Goal: Task Accomplishment & Management: Manage account settings

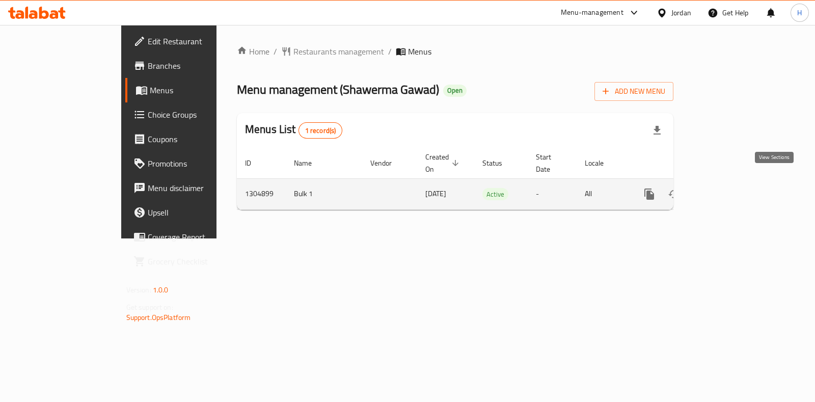
click at [729, 188] on icon "enhanced table" at bounding box center [723, 194] width 12 height 12
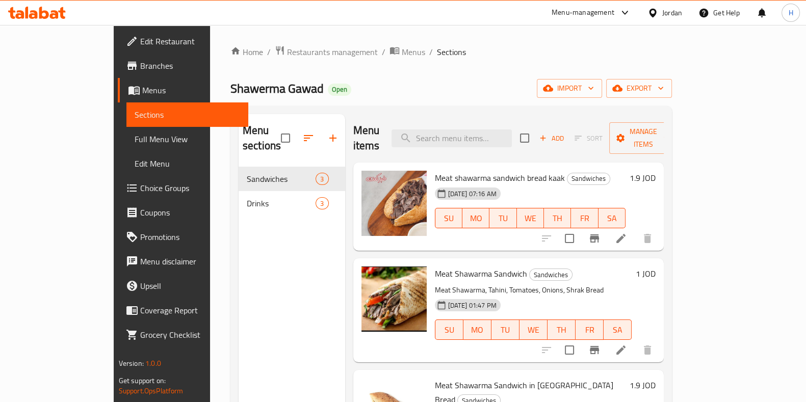
click at [627, 232] on icon at bounding box center [621, 238] width 12 height 12
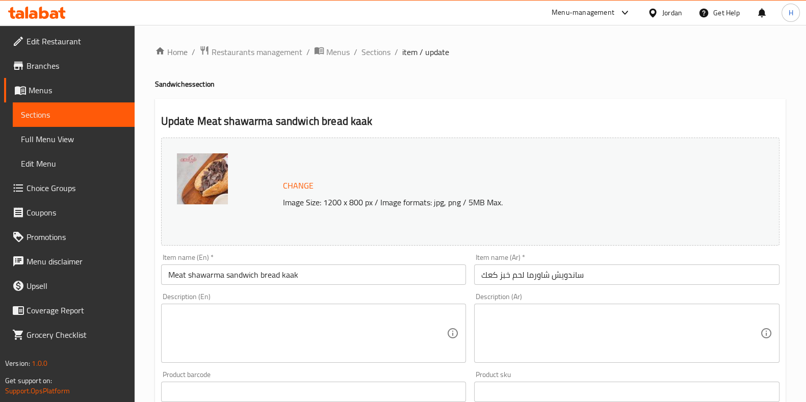
click at [531, 336] on textarea at bounding box center [620, 333] width 279 height 48
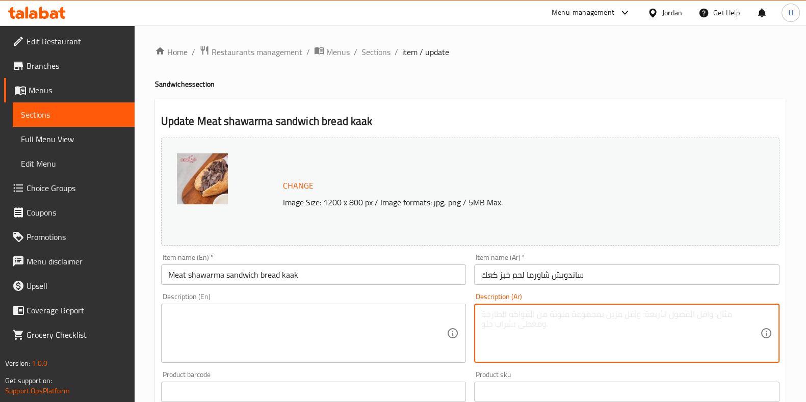
paste textarea "شاورما لحم مع بصل و بندورة و طحينيه"
type textarea "شاورما لحم مع بصل و بندورة و طحينيه"
click at [336, 313] on textarea at bounding box center [307, 333] width 279 height 48
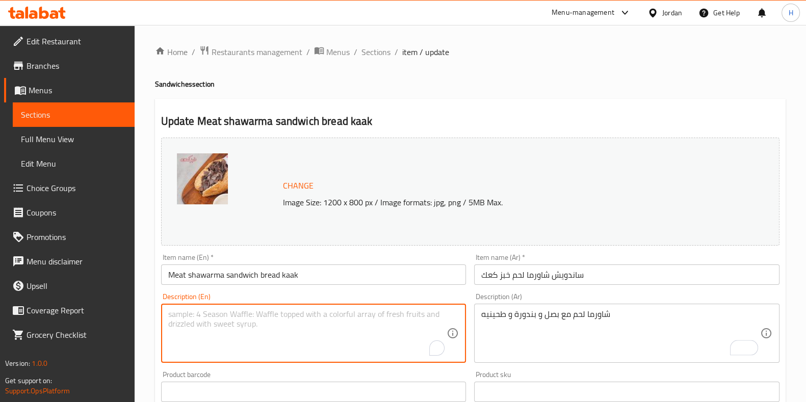
paste textarea "Meat shawarma with onions, tomatoes and tahini"
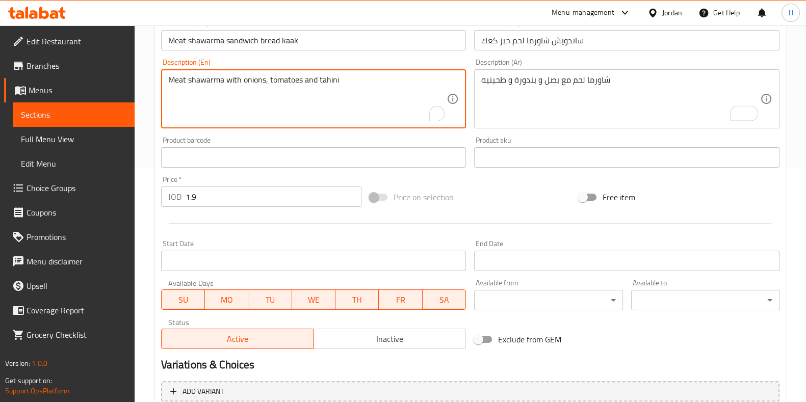
scroll to position [332, 0]
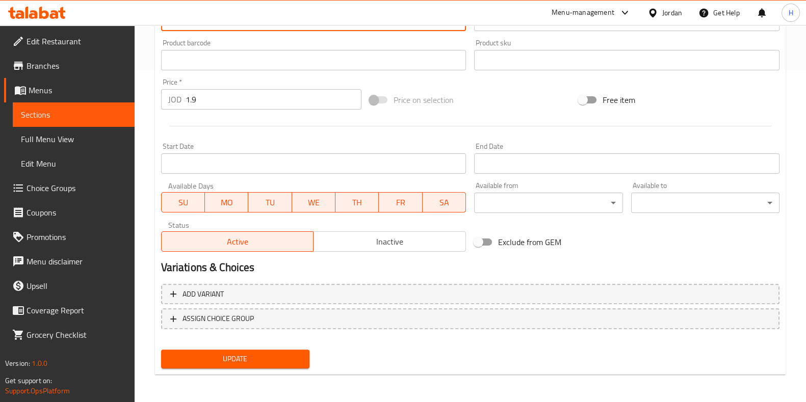
type textarea "Meat shawarma with onions, tomatoes and tahini"
click at [281, 357] on span "Update" at bounding box center [235, 359] width 132 height 13
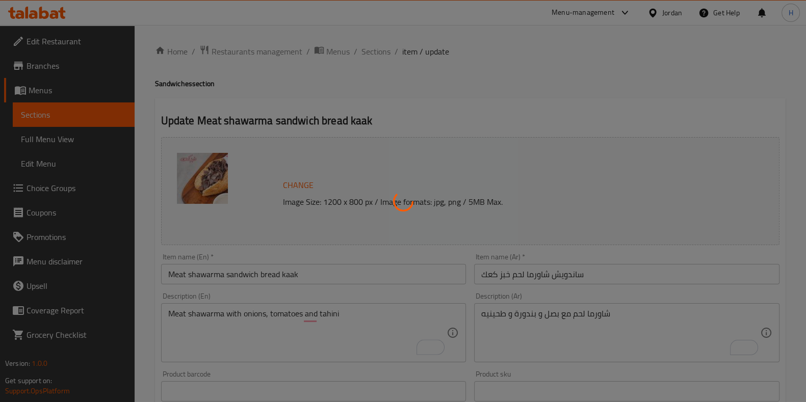
scroll to position [0, 0]
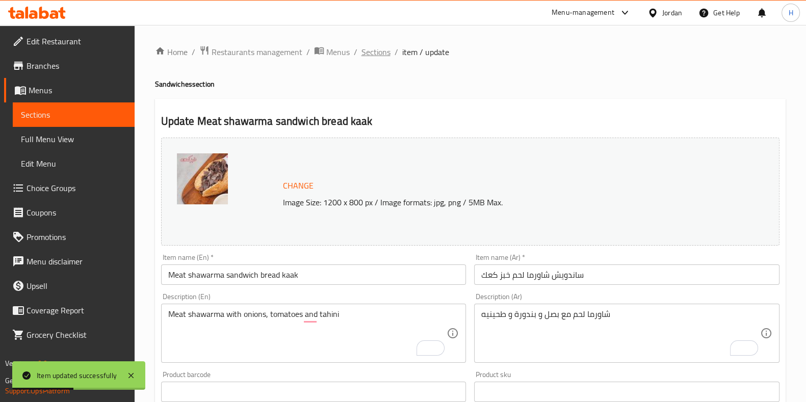
click at [378, 50] on span "Sections" at bounding box center [375, 52] width 29 height 12
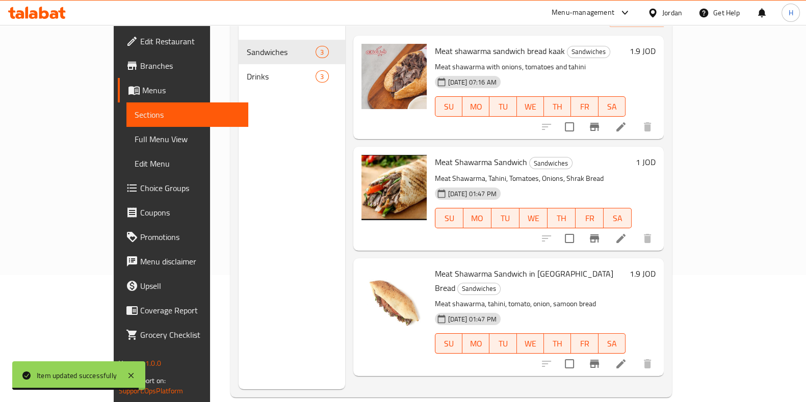
scroll to position [127, 0]
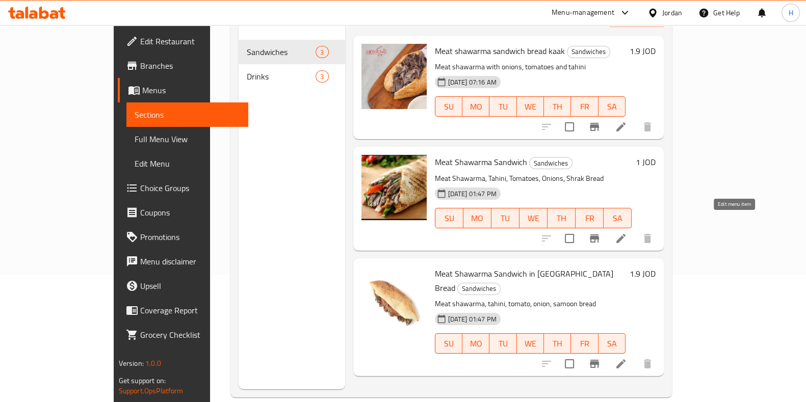
click at [625, 234] on icon at bounding box center [620, 238] width 9 height 9
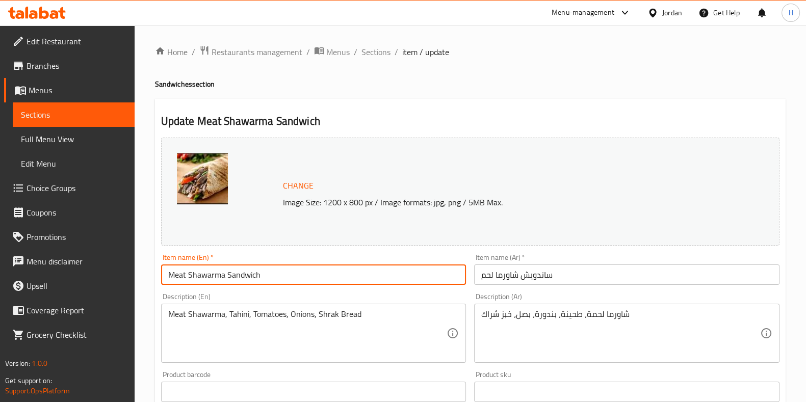
click at [330, 277] on input "Meat Shawarma Sandwich" at bounding box center [313, 274] width 305 height 20
paste input "Plain bread"
click at [260, 277] on input "Meat Shawarma SandwichPlain bread" at bounding box center [313, 274] width 305 height 20
type input "Meat Shawarma Sandwich Plain bread"
click at [591, 274] on input "ساندويش شاورما لحم" at bounding box center [626, 274] width 305 height 20
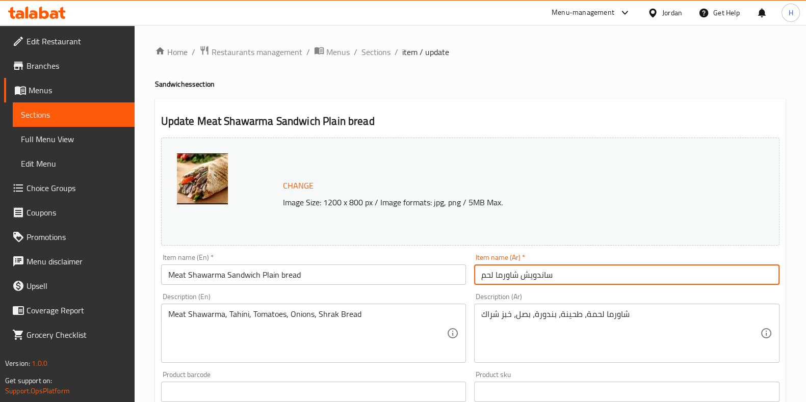
paste input "خبز عادي"
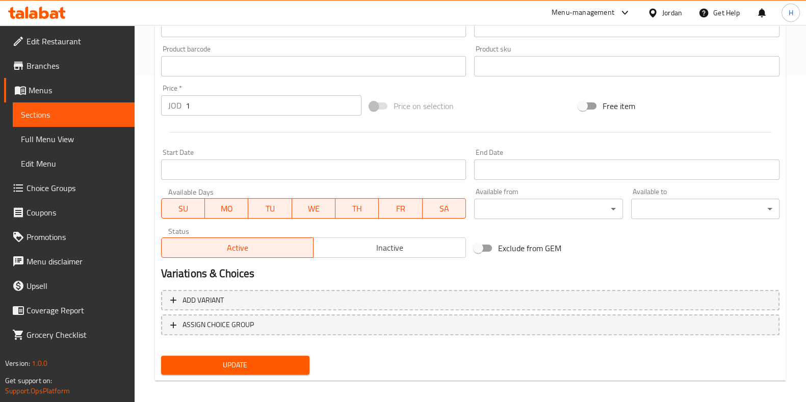
scroll to position [332, 0]
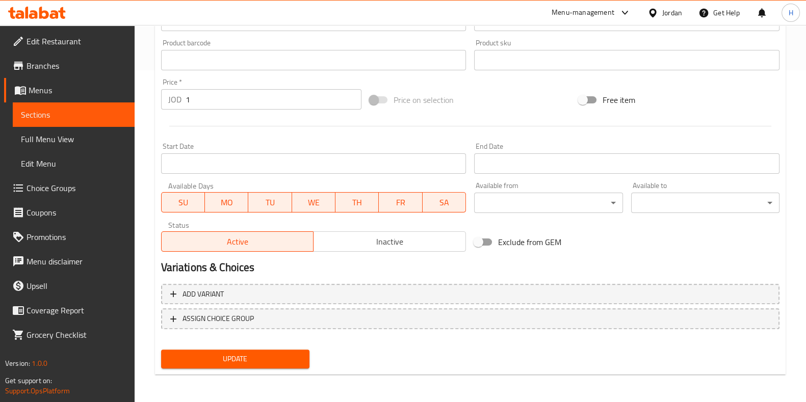
type input "ساندويش شاورما لحم خبز عادي"
click at [279, 356] on span "Update" at bounding box center [235, 359] width 132 height 13
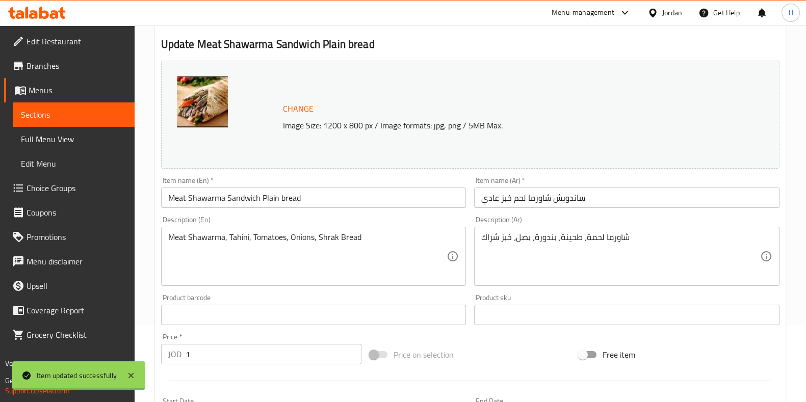
scroll to position [0, 0]
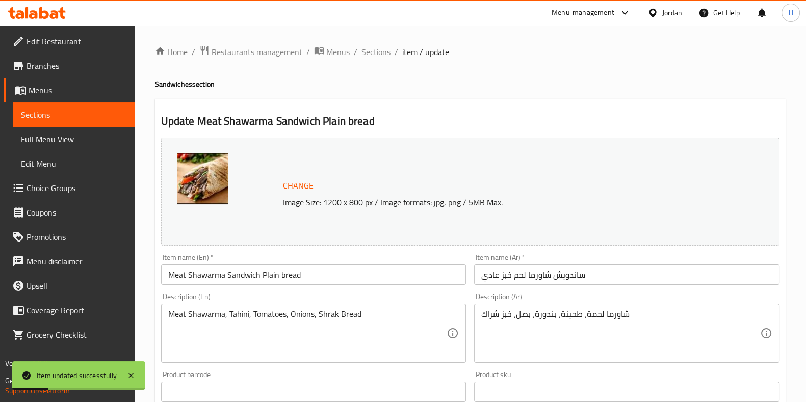
click at [378, 51] on span "Sections" at bounding box center [375, 52] width 29 height 12
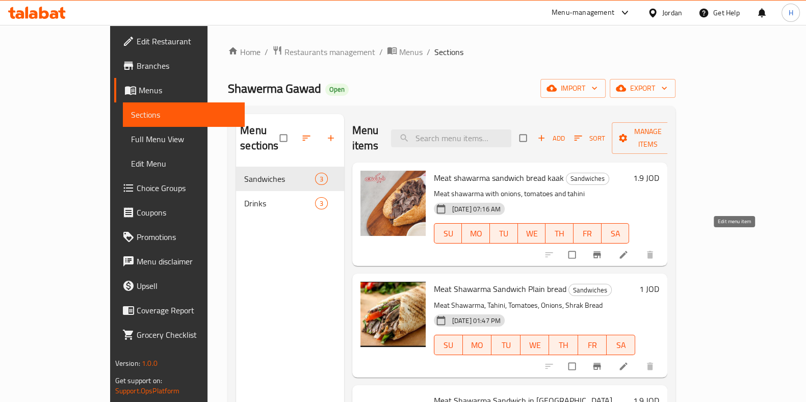
click at [628, 250] on icon at bounding box center [623, 255] width 10 height 10
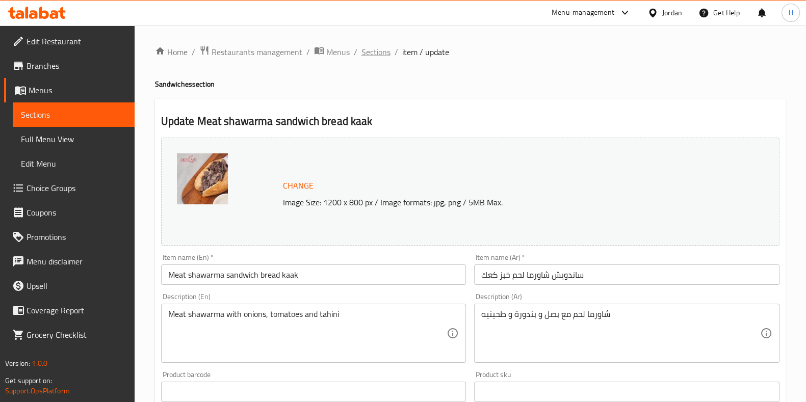
click at [374, 52] on span "Sections" at bounding box center [375, 52] width 29 height 12
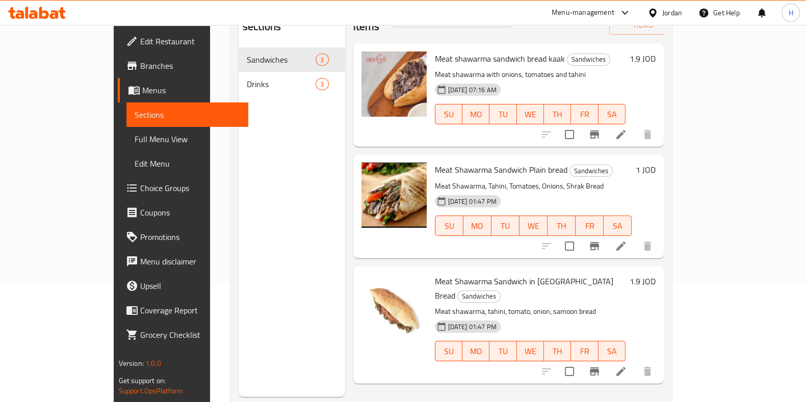
scroll to position [127, 0]
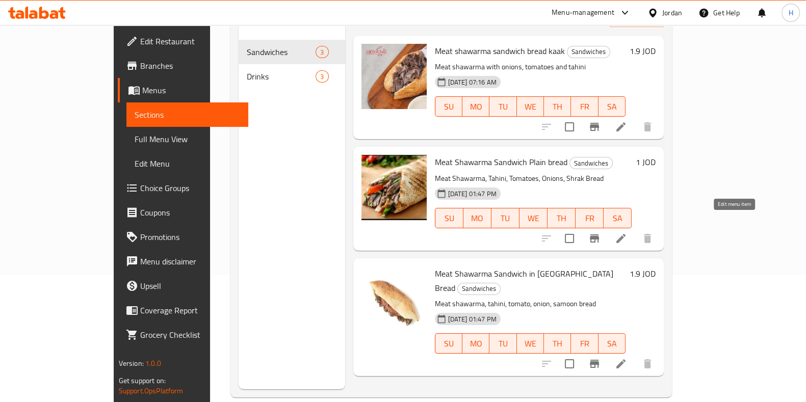
click at [627, 232] on icon at bounding box center [621, 238] width 12 height 12
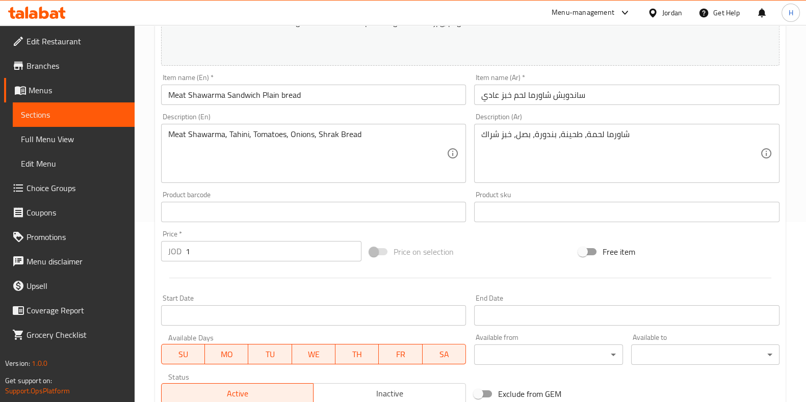
scroll to position [191, 0]
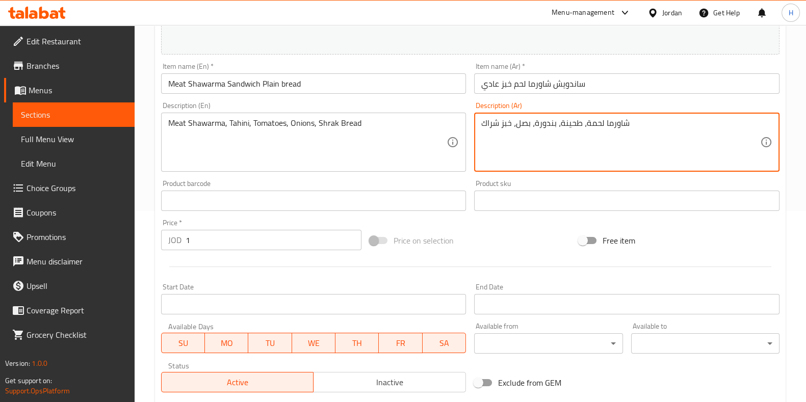
drag, startPoint x: 512, startPoint y: 126, endPoint x: 481, endPoint y: 126, distance: 31.1
type textarea "شاورما لحمة، طحينة، بندورة، بصل،"
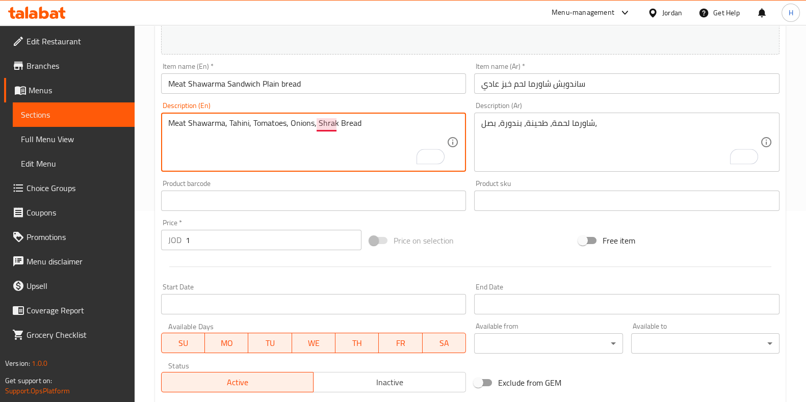
drag, startPoint x: 360, startPoint y: 122, endPoint x: 318, endPoint y: 122, distance: 41.8
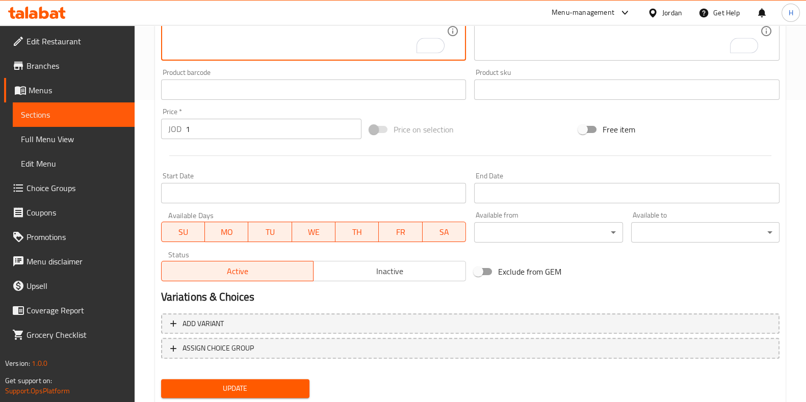
scroll to position [332, 0]
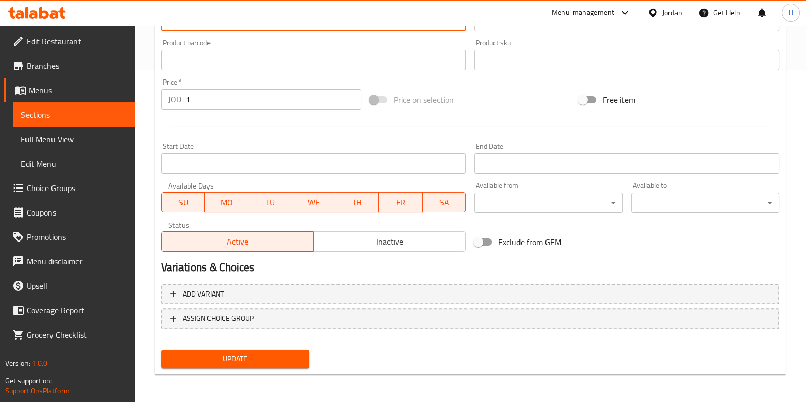
type textarea "Meat Shawarma, Tahini, Tomatoes, Onions,"
click at [250, 363] on span "Update" at bounding box center [235, 359] width 132 height 13
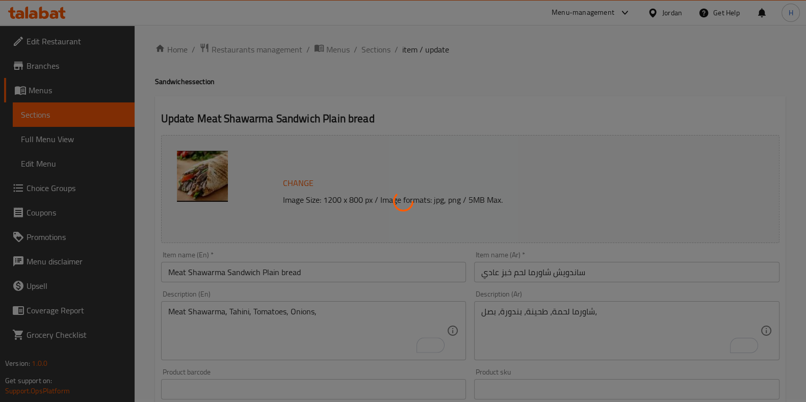
scroll to position [0, 0]
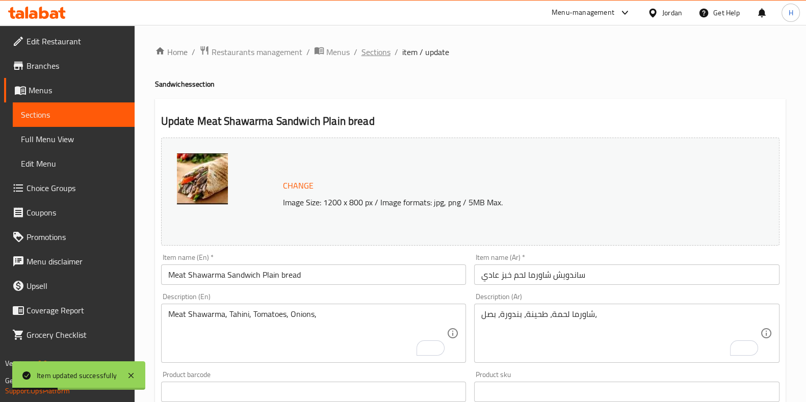
click at [384, 54] on span "Sections" at bounding box center [375, 52] width 29 height 12
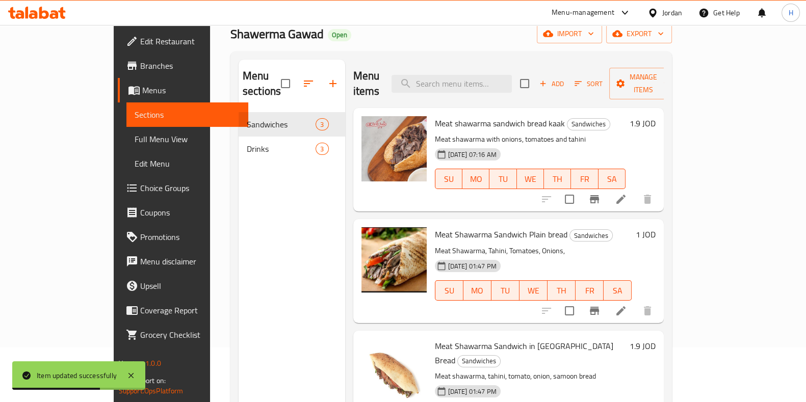
scroll to position [143, 0]
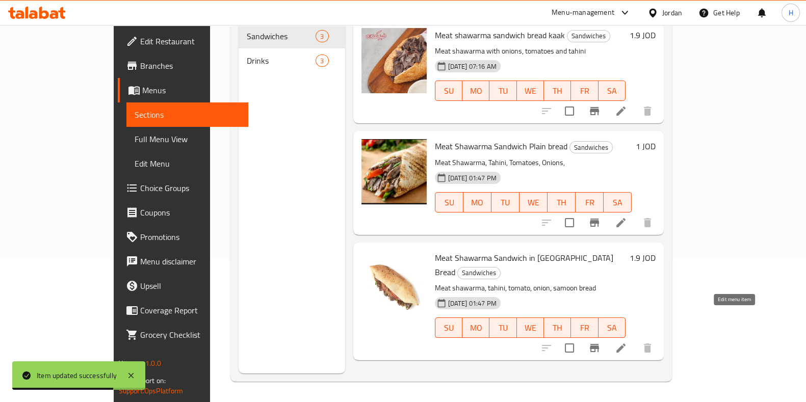
click at [625, 343] on icon at bounding box center [620, 347] width 9 height 9
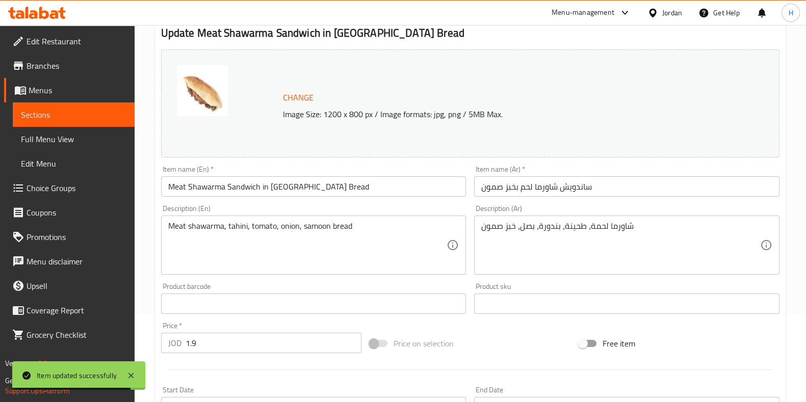
scroll to position [127, 0]
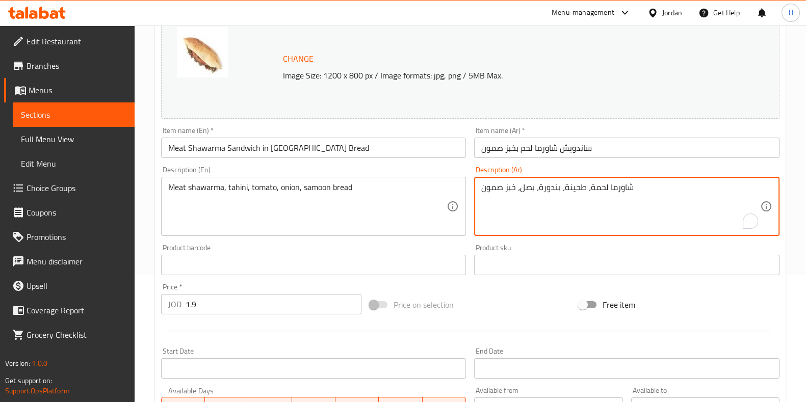
drag, startPoint x: 513, startPoint y: 185, endPoint x: 493, endPoint y: 189, distance: 19.7
drag, startPoint x: 515, startPoint y: 184, endPoint x: 476, endPoint y: 188, distance: 38.9
click at [476, 188] on div "شاورما لحمة، طحينة، بندورة، بصل، خبز صمون Description (Ar)" at bounding box center [626, 206] width 305 height 59
type textarea "شاورما لحمة، طحينة، بندورة، بصل،"
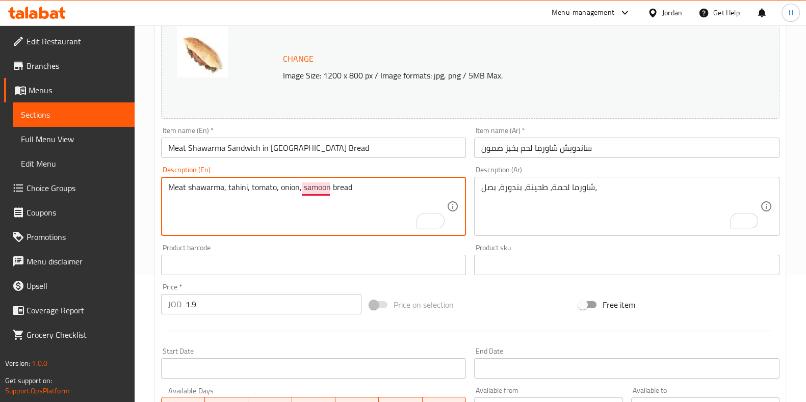
drag, startPoint x: 364, startPoint y: 189, endPoint x: 338, endPoint y: 183, distance: 26.5
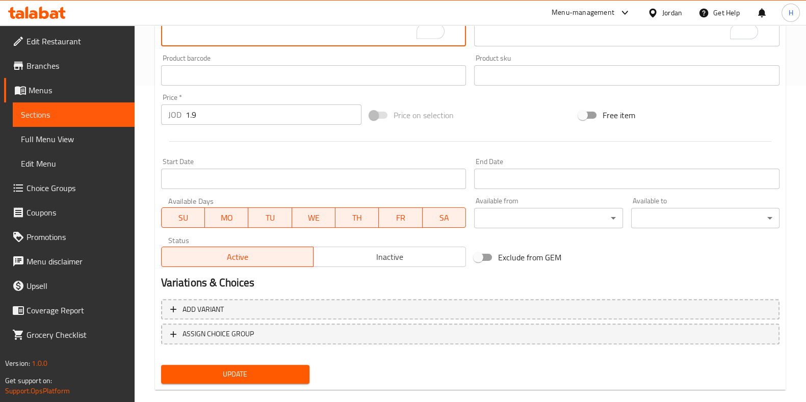
scroll to position [332, 0]
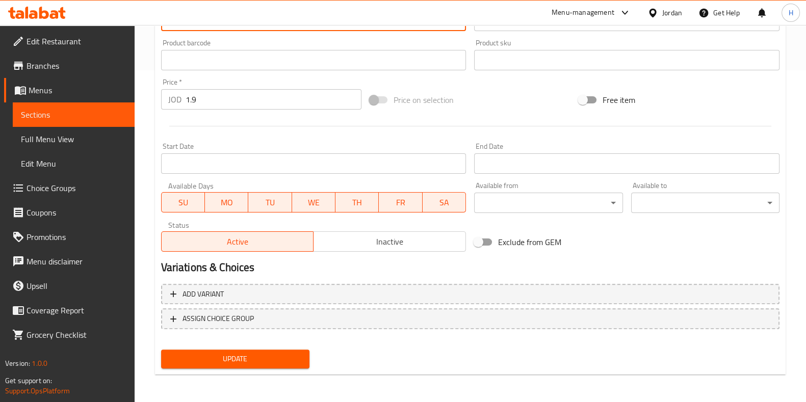
type textarea "Meat shawarma, tahini, tomato, onion,"
click at [293, 356] on span "Update" at bounding box center [235, 359] width 132 height 13
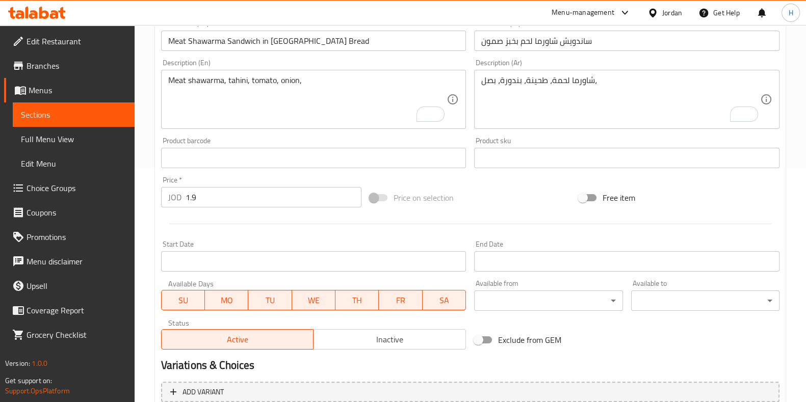
scroll to position [319, 0]
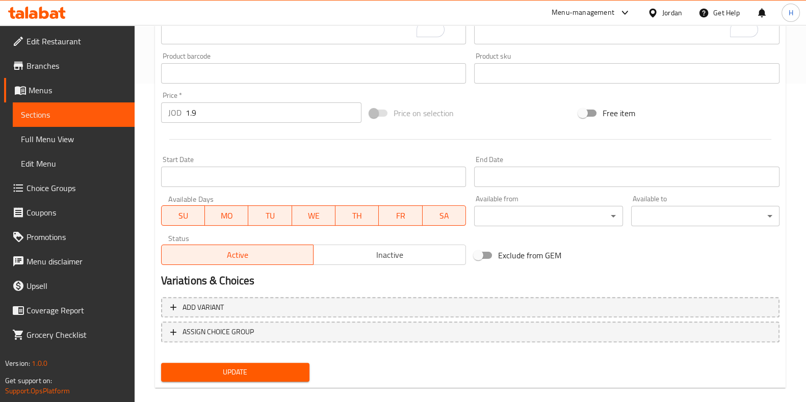
click at [287, 370] on span "Update" at bounding box center [235, 372] width 132 height 13
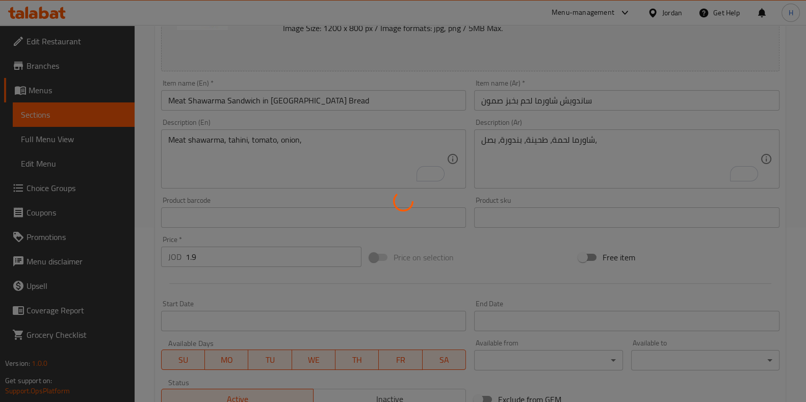
scroll to position [63, 0]
